Goal: Task Accomplishment & Management: Manage account settings

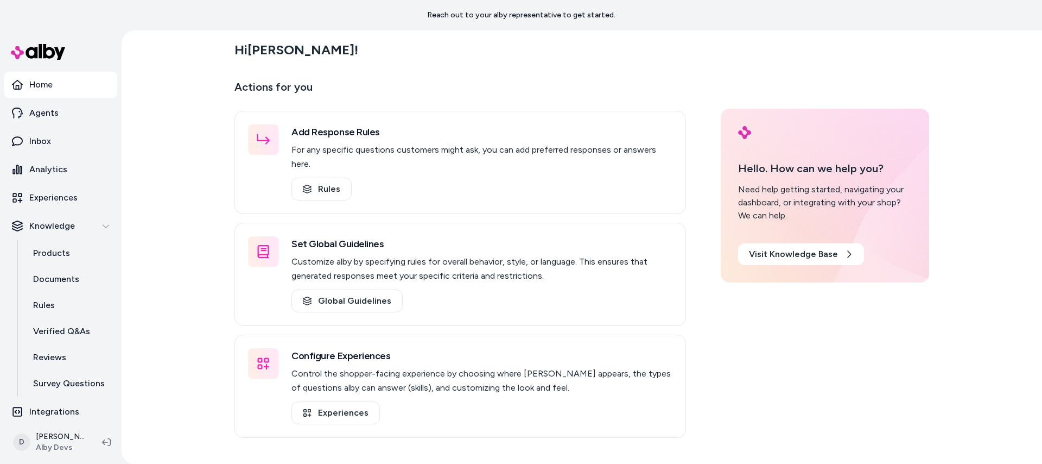
click at [133, 184] on div "Hi [PERSON_NAME] ! Actions for you Add Response Rules For any specific question…" at bounding box center [582, 246] width 921 height 433
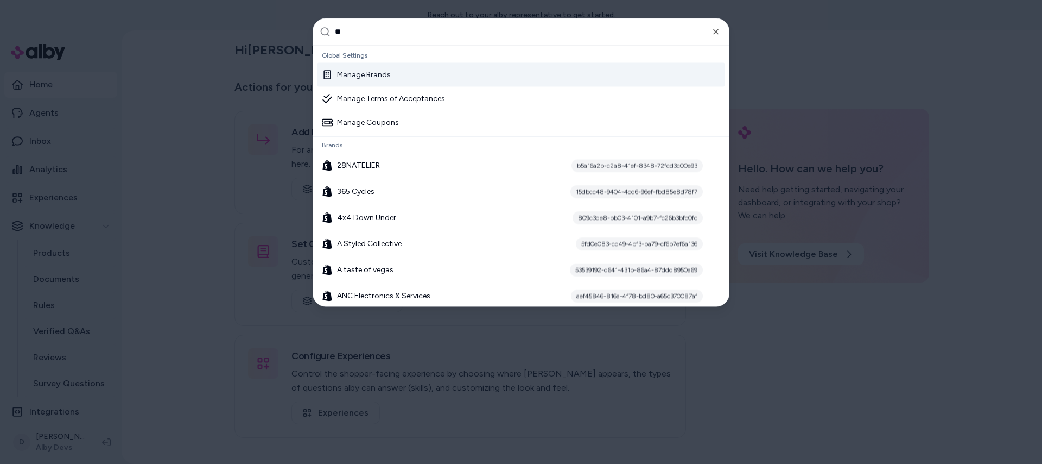
type input "***"
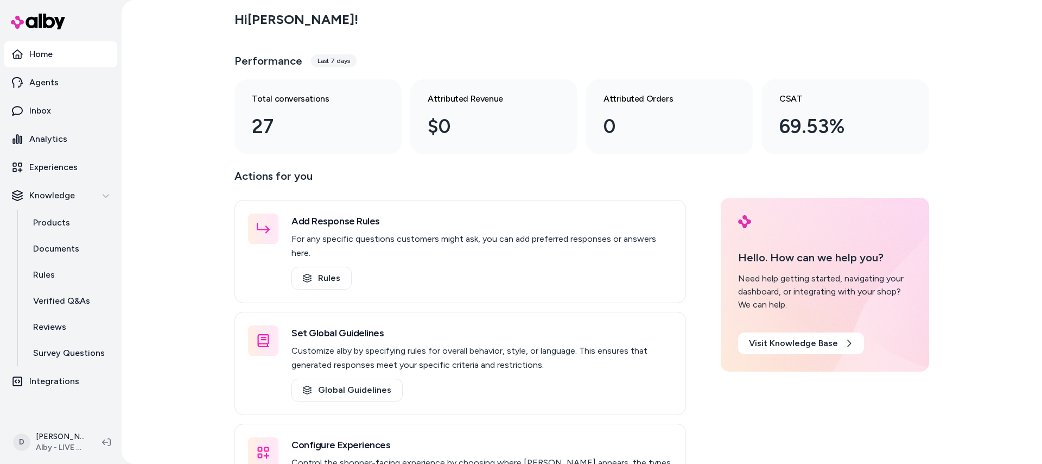
click at [132, 174] on div "Hi Daniel ! Performance Last 7 days Total conversations 27 Attributed Revenue $…" at bounding box center [582, 232] width 921 height 464
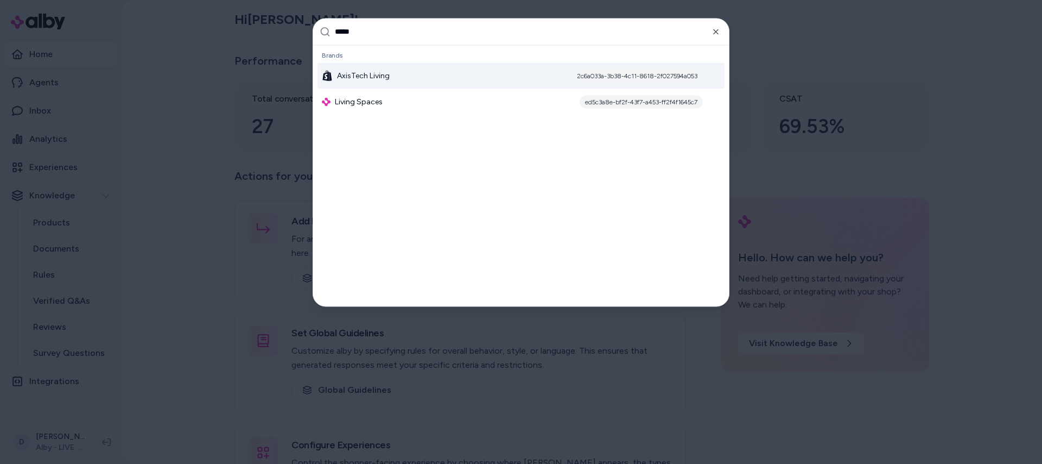
type input "******"
